Goal: Information Seeking & Learning: Understand process/instructions

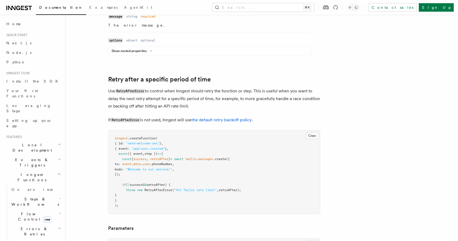
scroll to position [451, 0]
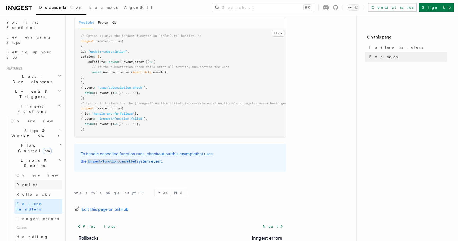
scroll to position [74, 0]
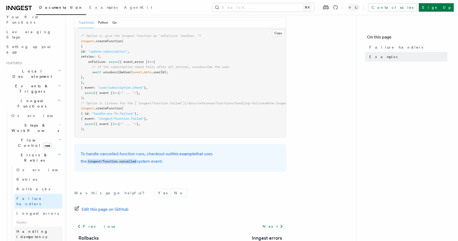
click at [29, 229] on span "Handling idempotency" at bounding box center [32, 234] width 32 height 10
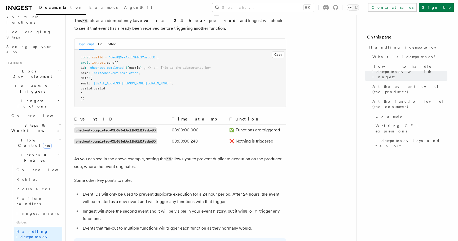
scroll to position [292, 0]
click at [132, 127] on code "checkout-completed-CGo5Q5ekAxilN92d27asEoDO" at bounding box center [115, 130] width 83 height 6
click at [130, 138] on code "checkout-completed-CGo5Q5ekAxilN92d27asEoDO" at bounding box center [115, 141] width 83 height 6
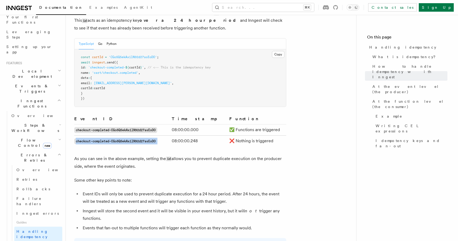
click at [130, 138] on code "checkout-completed-CGo5Q5ekAxilN92d27asEoDO" at bounding box center [115, 141] width 83 height 6
click at [132, 126] on td "checkout-completed-CGo5Q5ekAxilN92d27asEoDO" at bounding box center [122, 129] width 96 height 11
click at [132, 127] on code "checkout-completed-CGo5Q5ekAxilN92d27asEoDO" at bounding box center [115, 130] width 83 height 6
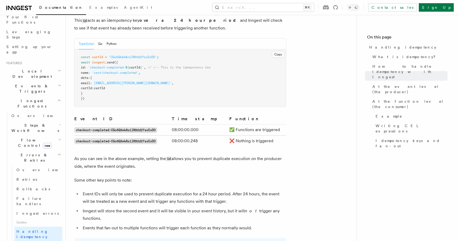
click at [132, 138] on code "checkout-completed-CGo5Q5ekAxilN92d27asEoDO" at bounding box center [115, 141] width 83 height 6
click at [137, 127] on code "checkout-completed-CGo5Q5ekAxilN92d27asEoDO" at bounding box center [115, 130] width 83 height 6
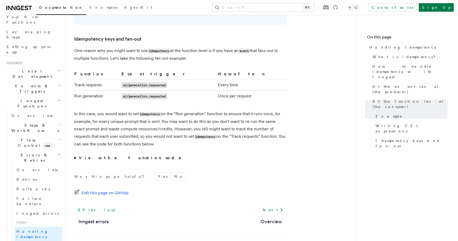
scroll to position [1044, 0]
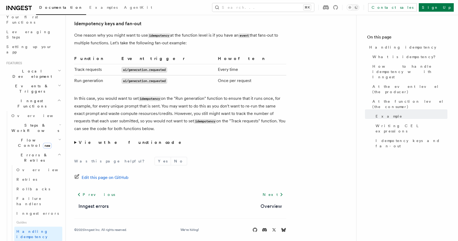
click at [40, 209] on link "Inngest errors" at bounding box center [38, 214] width 48 height 10
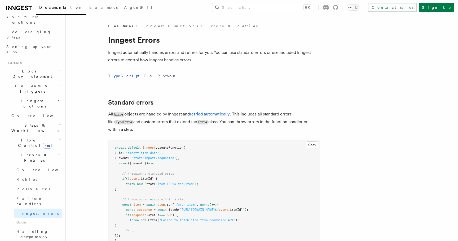
click at [36, 218] on span "Guides" at bounding box center [38, 222] width 48 height 8
click at [34, 196] on span "Failure handlers" at bounding box center [28, 201] width 25 height 10
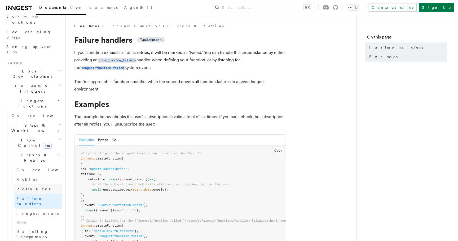
click at [31, 184] on link "Rollbacks" at bounding box center [38, 189] width 48 height 10
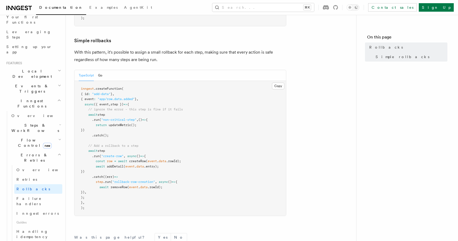
scroll to position [266, 0]
